Goal: Information Seeking & Learning: Learn about a topic

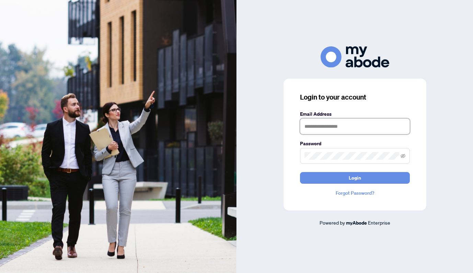
type input "**********"
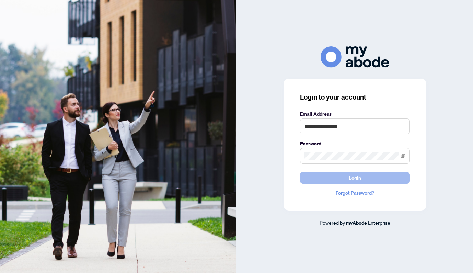
click at [340, 178] on button "Login" at bounding box center [355, 178] width 110 height 12
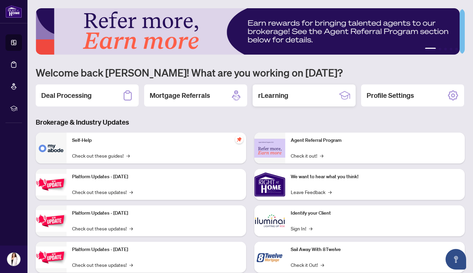
click at [267, 101] on div "rLearning" at bounding box center [304, 95] width 103 height 22
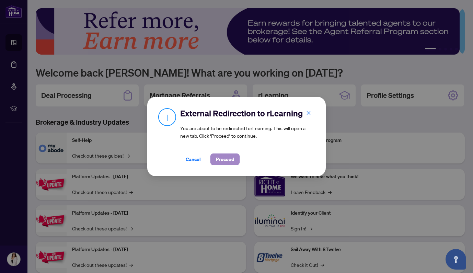
click at [229, 158] on span "Proceed" at bounding box center [225, 159] width 18 height 11
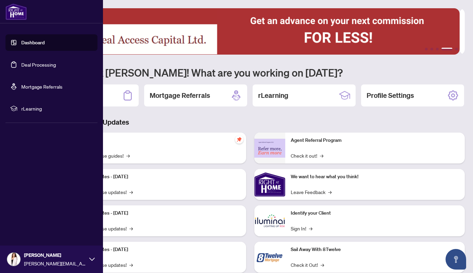
click at [34, 110] on span "rLearning" at bounding box center [56, 109] width 71 height 8
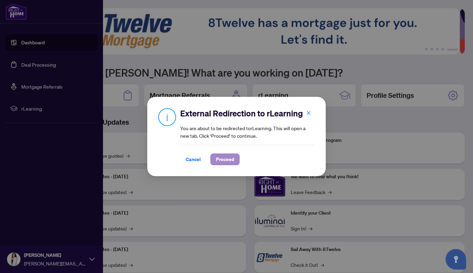
click at [235, 155] on button "Proceed" at bounding box center [224, 159] width 29 height 12
